Goal: Task Accomplishment & Management: Complete application form

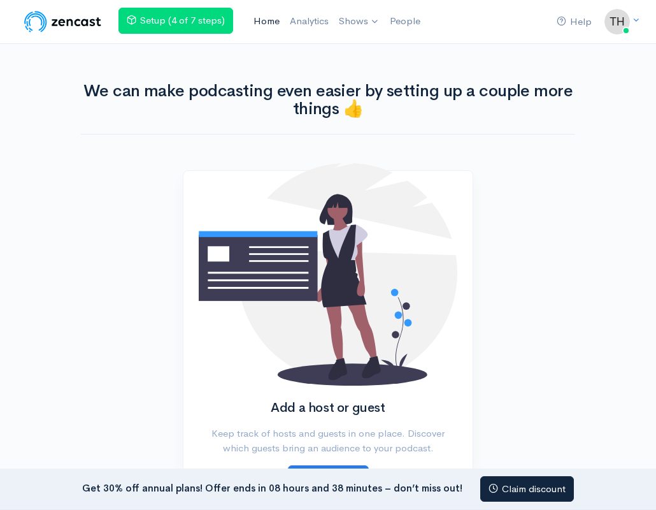
click at [267, 27] on link "Home" at bounding box center [266, 21] width 36 height 27
click at [373, 51] on link "2F BBMs" at bounding box center [395, 52] width 117 height 22
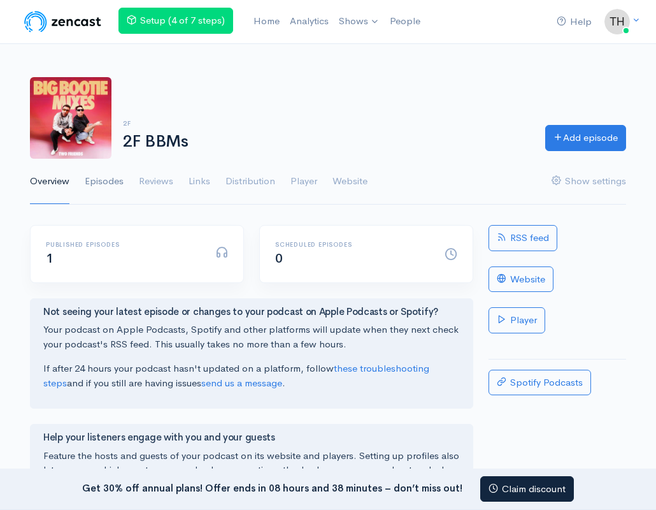
click at [113, 182] on link "Episodes" at bounding box center [104, 182] width 39 height 46
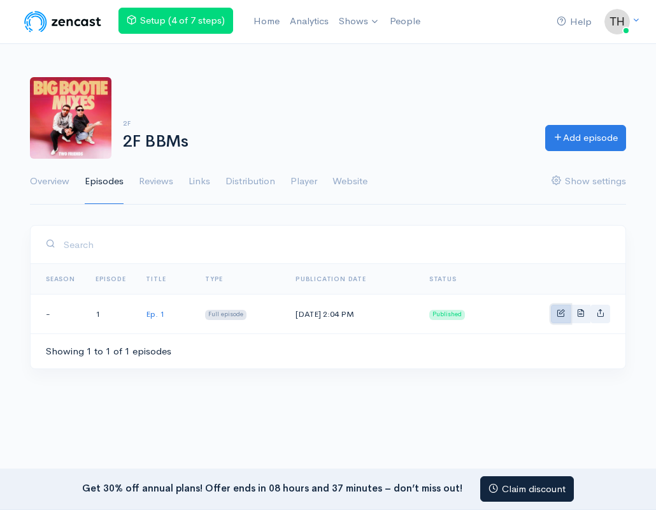
click at [560, 313] on span "Basic example" at bounding box center [561, 312] width 8 height 8
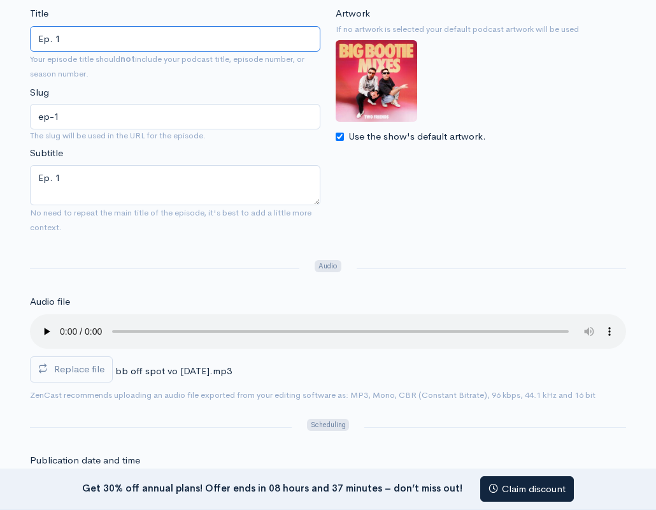
scroll to position [297, 0]
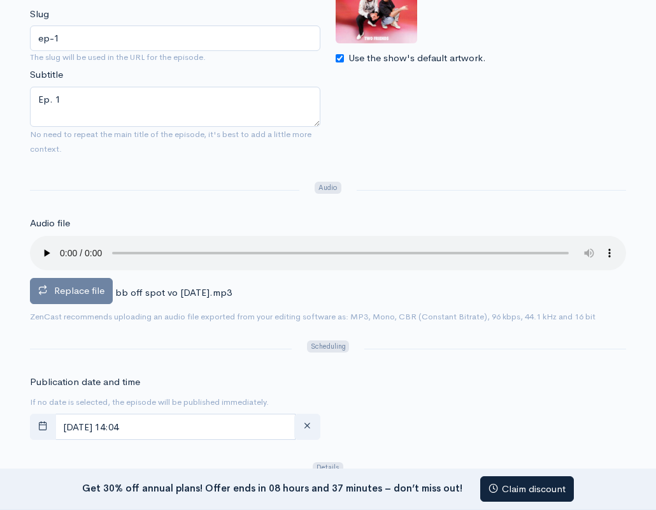
click at [83, 296] on span "Replace file" at bounding box center [79, 290] width 50 height 12
click at [0, 0] on input "Replace file" at bounding box center [0, 0] width 0 height 0
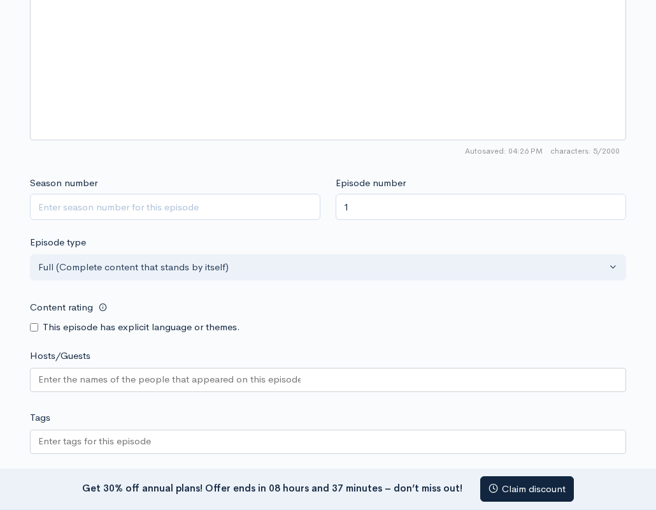
scroll to position [1174, 0]
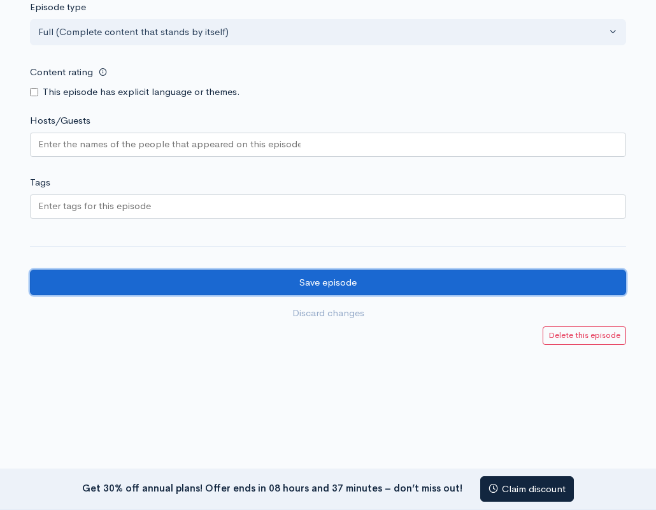
click at [333, 275] on input "Save episode" at bounding box center [328, 282] width 596 height 26
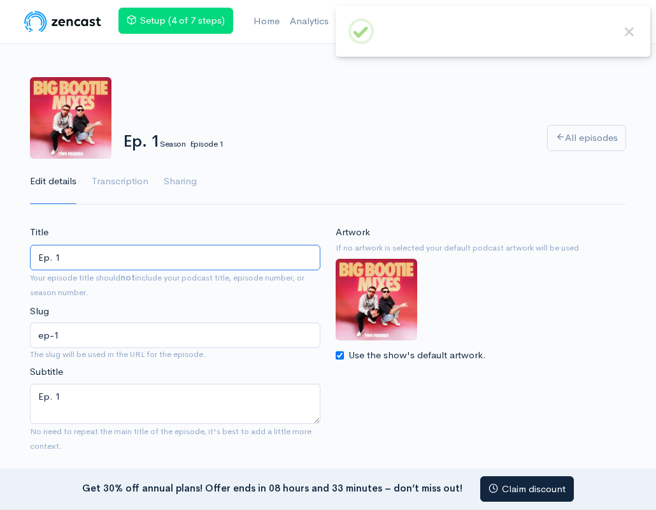
click at [205, 254] on input "Ep. 1" at bounding box center [175, 258] width 290 height 26
type input "B"
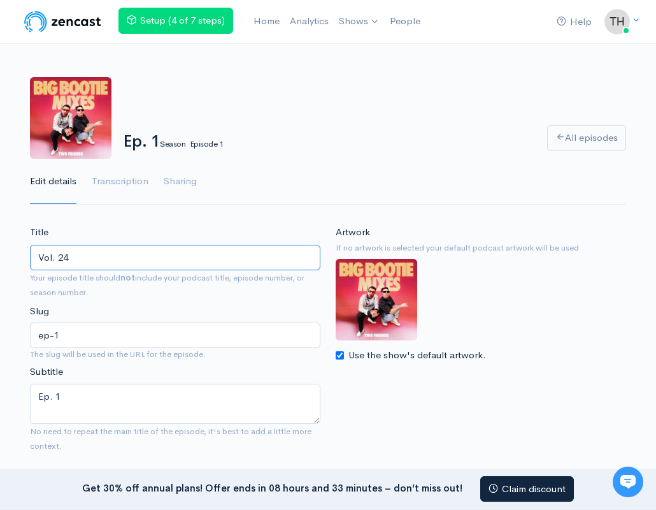
type input "Vol. 24"
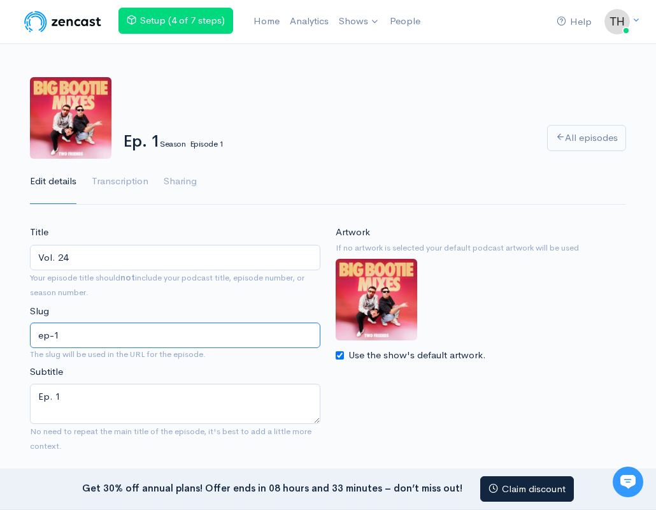
click at [150, 325] on input "ep-1" at bounding box center [175, 335] width 290 height 26
click at [143, 334] on input "ep-1" at bounding box center [175, 335] width 290 height 26
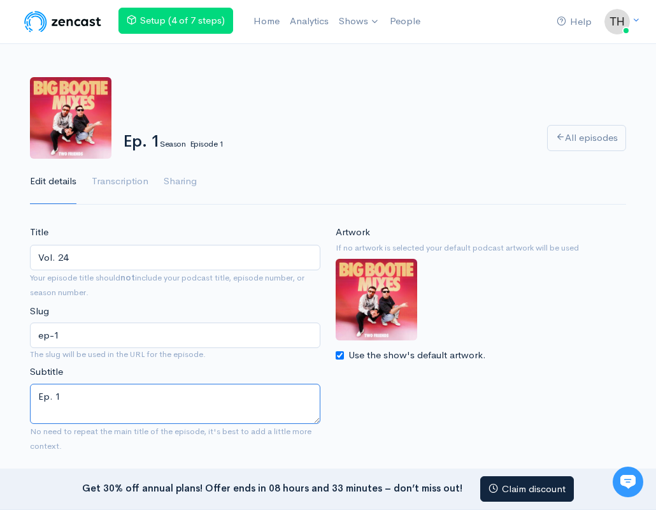
click at [108, 398] on textarea "Ep. 1" at bounding box center [175, 403] width 290 height 40
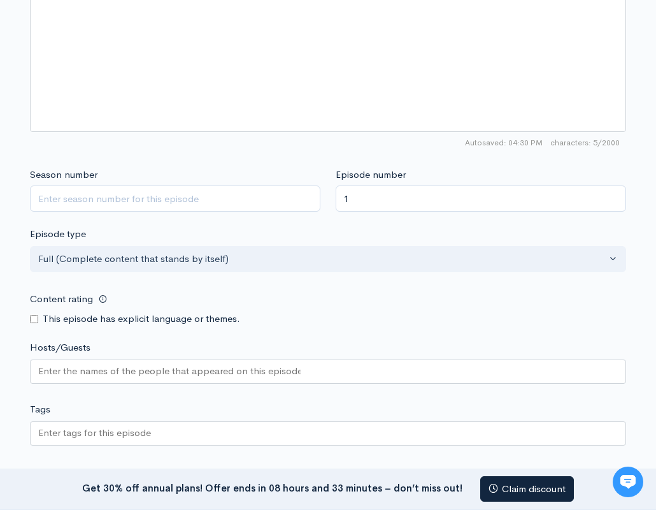
scroll to position [1145, 0]
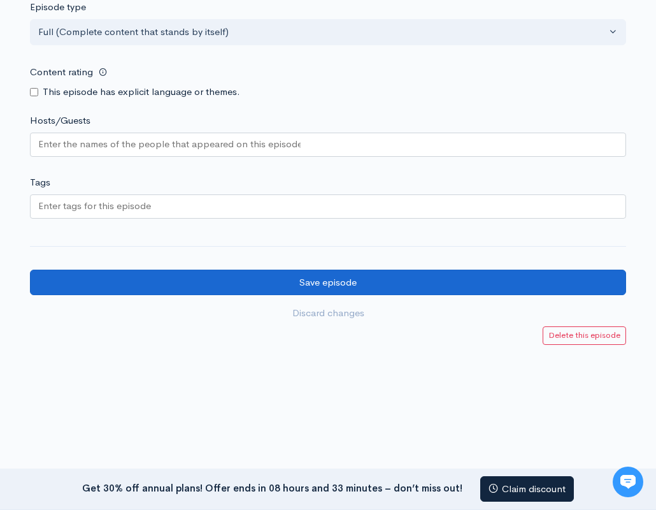
type textarea "Vol. 24"
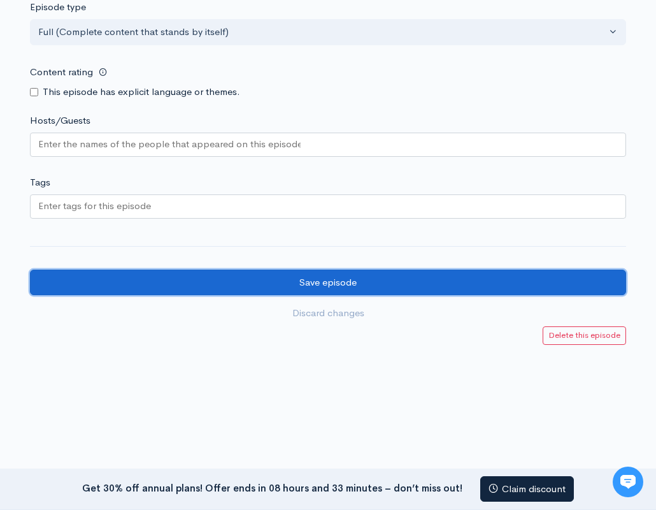
click at [166, 283] on input "Save episode" at bounding box center [328, 282] width 596 height 26
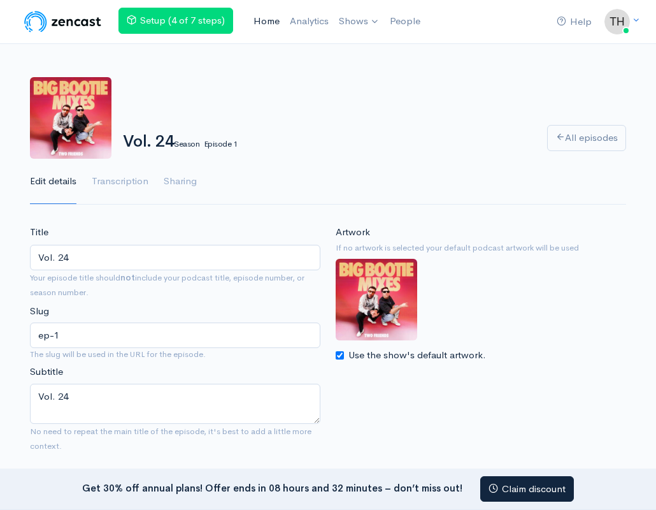
click at [271, 24] on link "Home" at bounding box center [266, 21] width 36 height 27
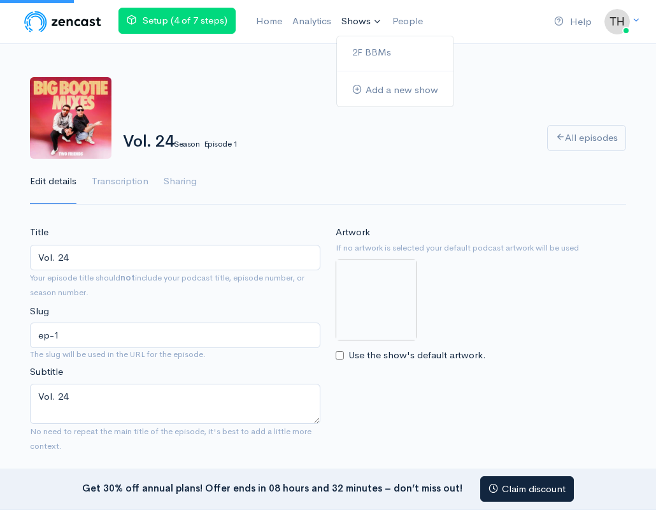
click at [366, 17] on link "Shows" at bounding box center [361, 22] width 51 height 28
click at [375, 54] on link "2F BBMs" at bounding box center [395, 52] width 117 height 22
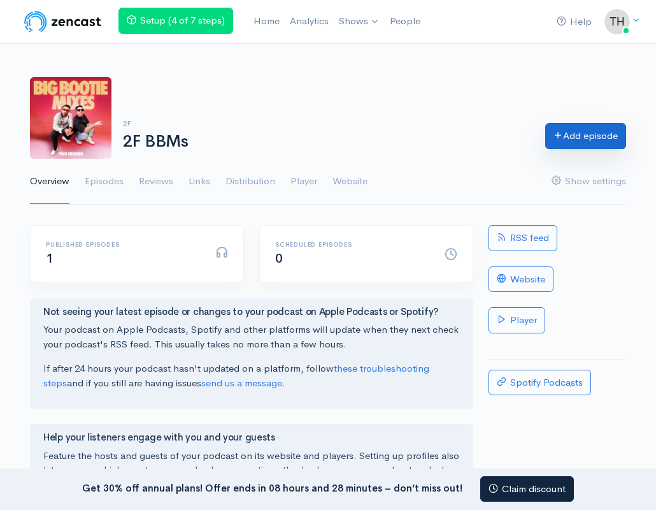
click at [557, 133] on icon at bounding box center [559, 135] width 10 height 10
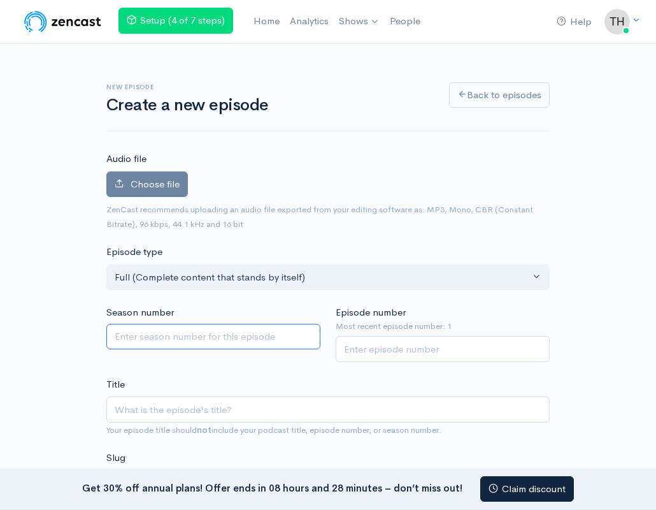
click at [129, 328] on input "Season number" at bounding box center [213, 337] width 214 height 26
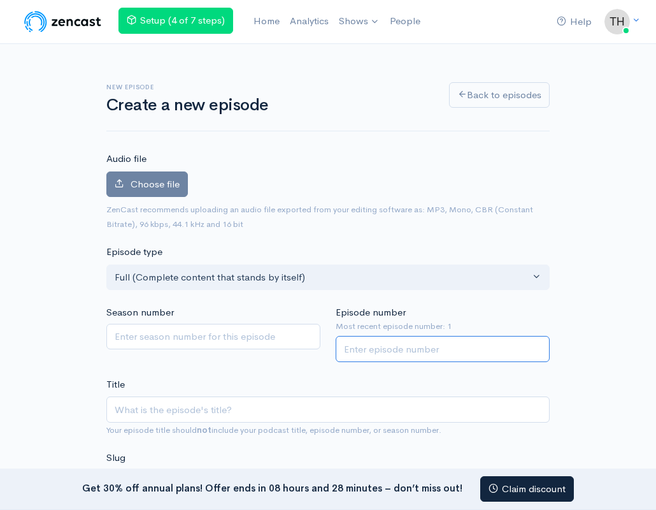
click at [355, 348] on input "Episode number" at bounding box center [443, 349] width 214 height 26
type input "2"
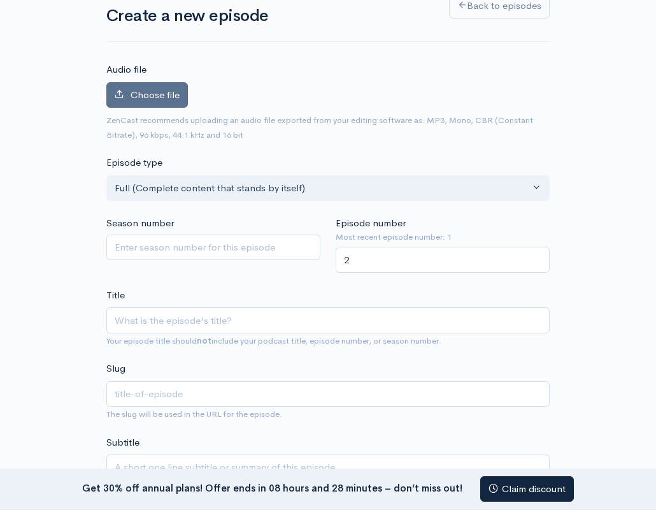
click at [154, 98] on span "Choose file" at bounding box center [155, 95] width 49 height 12
click at [0, 0] on input "Choose file" at bounding box center [0, 0] width 0 height 0
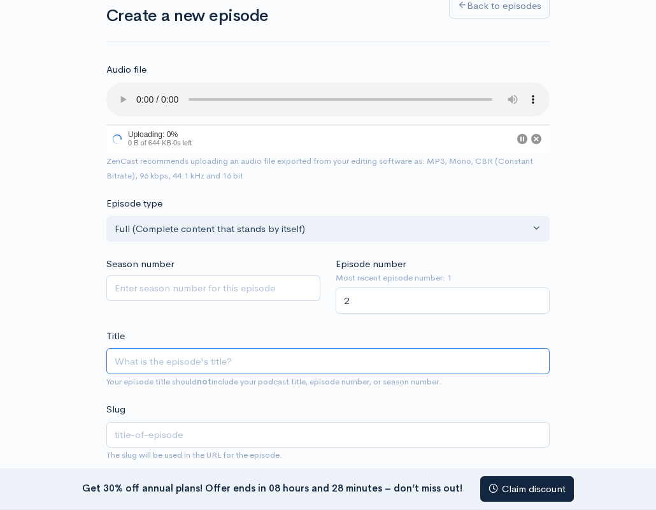
click at [128, 360] on input "Title" at bounding box center [327, 361] width 443 height 26
type input "Ep"
type input "ep"
type input "Ep. 2"
type input "ep-2"
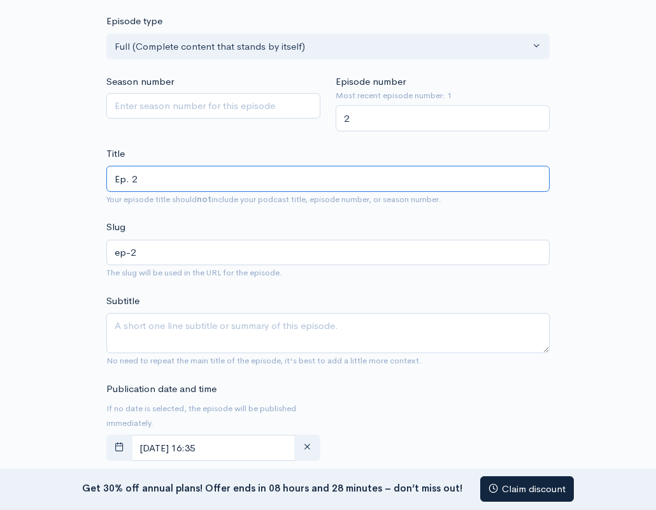
scroll to position [309, 0]
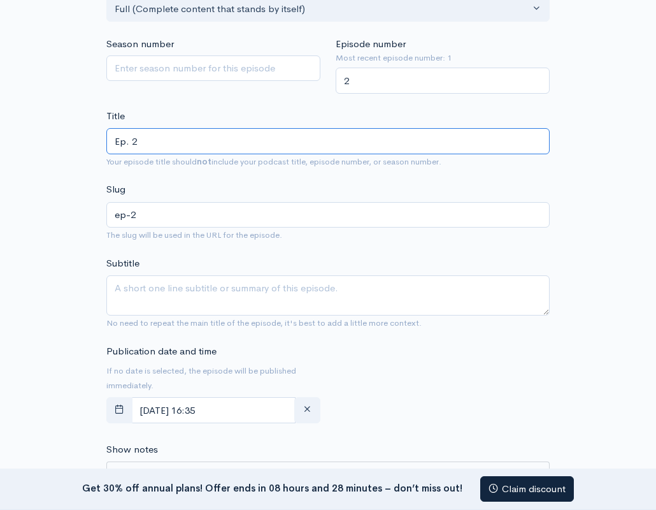
type input "Ep. 2"
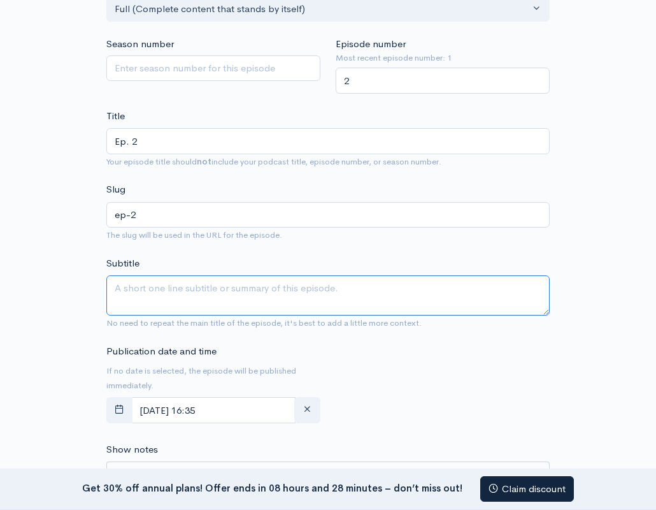
click at [140, 303] on textarea "Subtitle" at bounding box center [327, 295] width 443 height 40
type textarea "E"
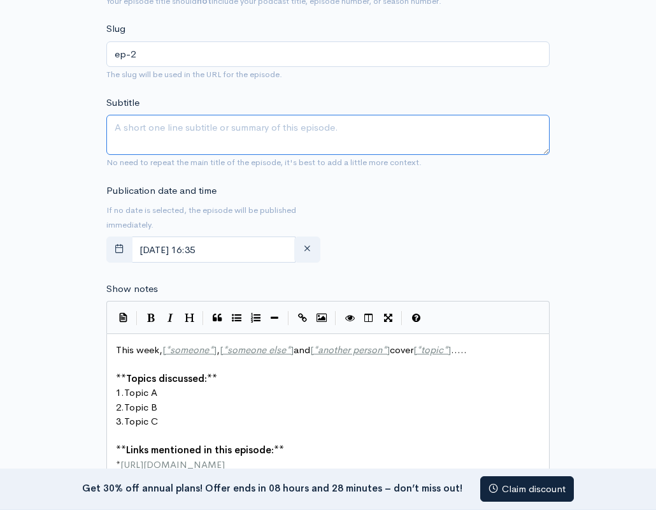
scroll to position [509, 0]
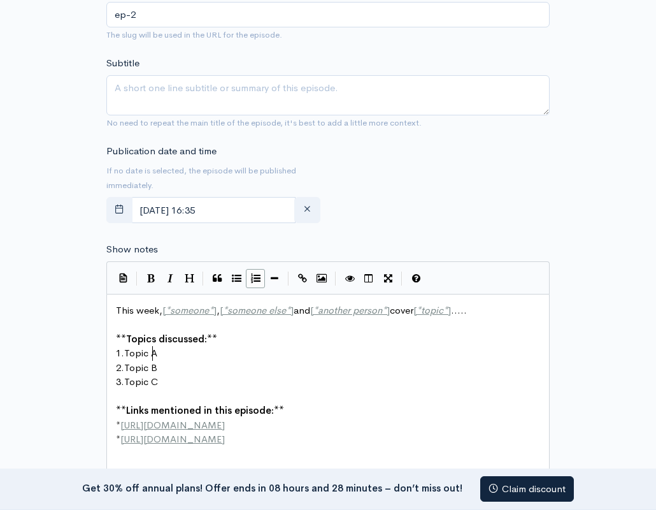
click at [153, 348] on span "Topic A" at bounding box center [140, 353] width 33 height 12
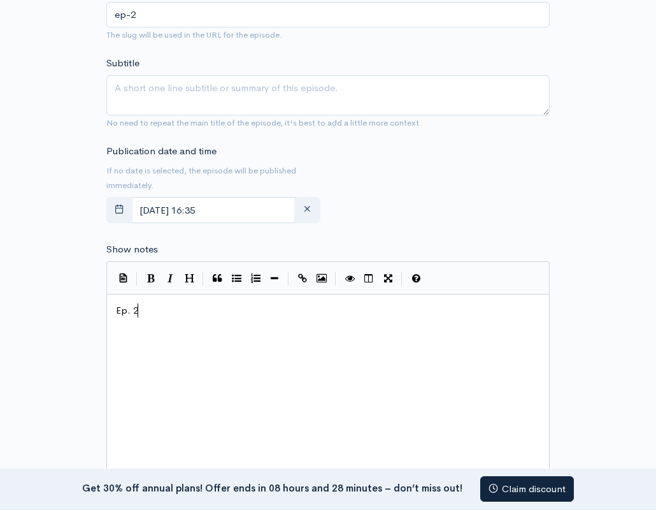
type textarea "Ep. 2"
click at [39, 325] on div "New episode Create a new episode Back to episodes Audio file 0 Uploading: 0% 0 …" at bounding box center [328, 230] width 612 height 1391
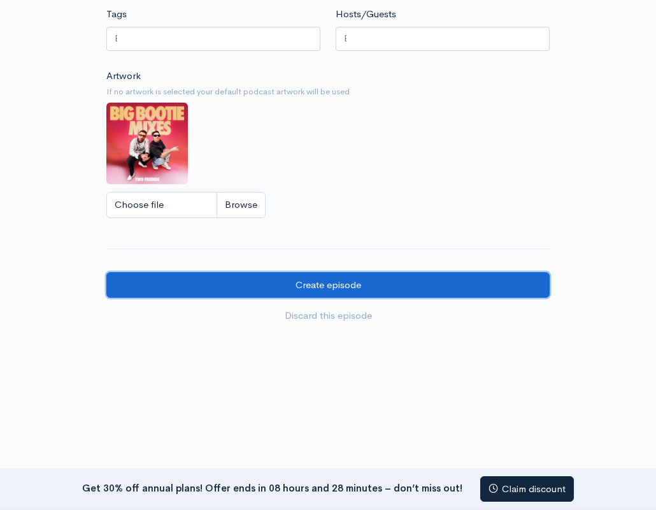
click at [308, 282] on input "Create episode" at bounding box center [327, 285] width 443 height 26
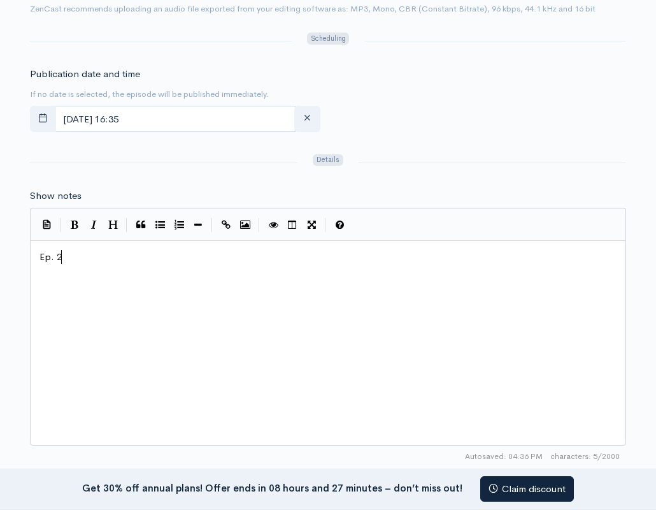
scroll to position [1, 0]
click at [103, 330] on div "xxxxxxxxxx Ep. 2" at bounding box center [344, 358] width 614 height 223
click at [103, 330] on div "x Ep. 2" at bounding box center [344, 358] width 614 height 223
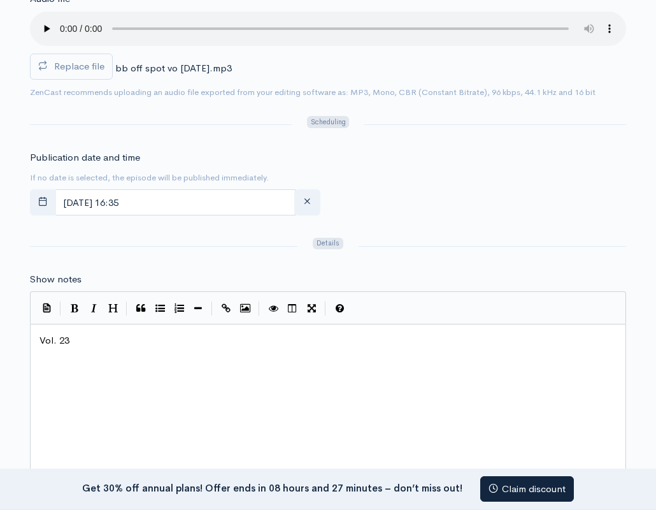
scroll to position [450, 0]
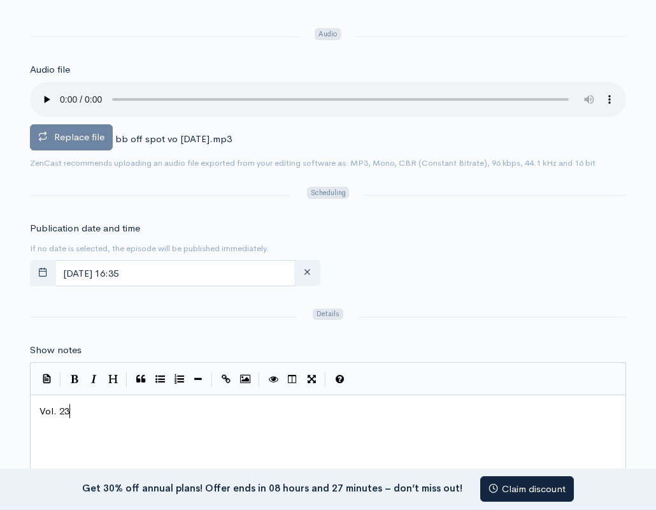
type textarea "Vol. 23"
click at [96, 138] on span "Replace file" at bounding box center [79, 137] width 50 height 12
click at [0, 0] on input "Replace file" at bounding box center [0, 0] width 0 height 0
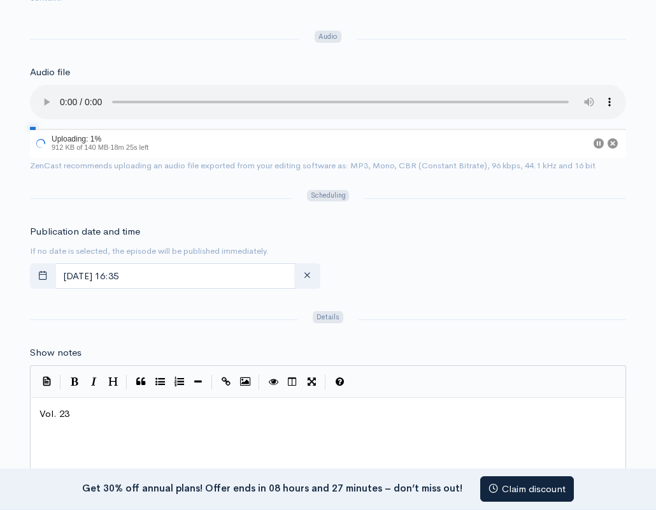
scroll to position [0, 0]
